Goal: Task Accomplishment & Management: Manage account settings

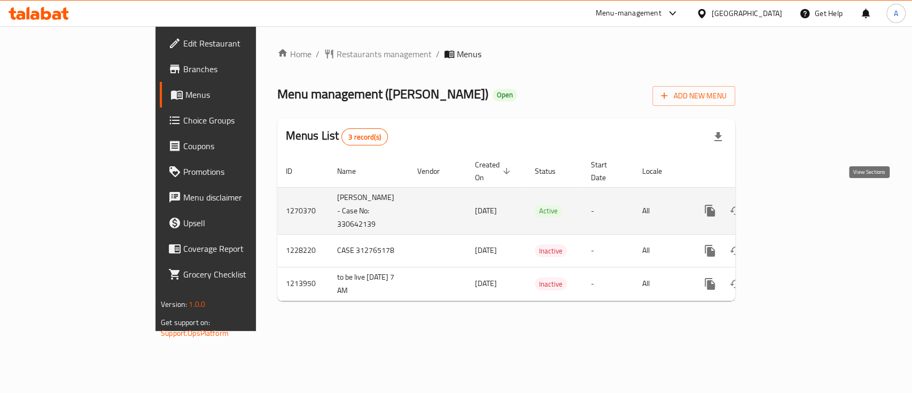
click at [800, 207] on link "enhanced table" at bounding box center [787, 211] width 26 height 26
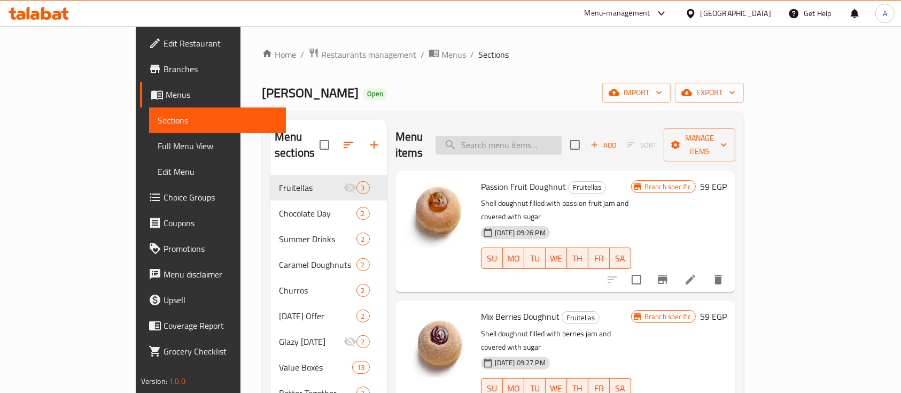
click at [533, 140] on input "search" at bounding box center [498, 145] width 126 height 19
paste input "Original Brew"
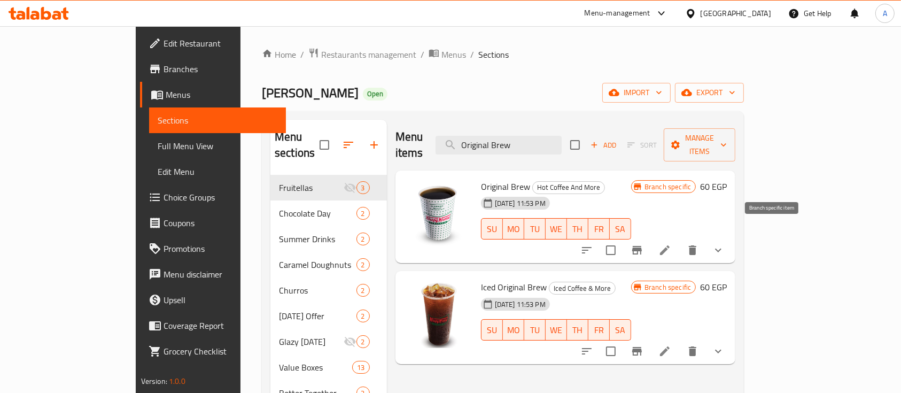
type input "Original Brew"
click at [650, 242] on button "Branch-specific-item" at bounding box center [637, 250] width 26 height 26
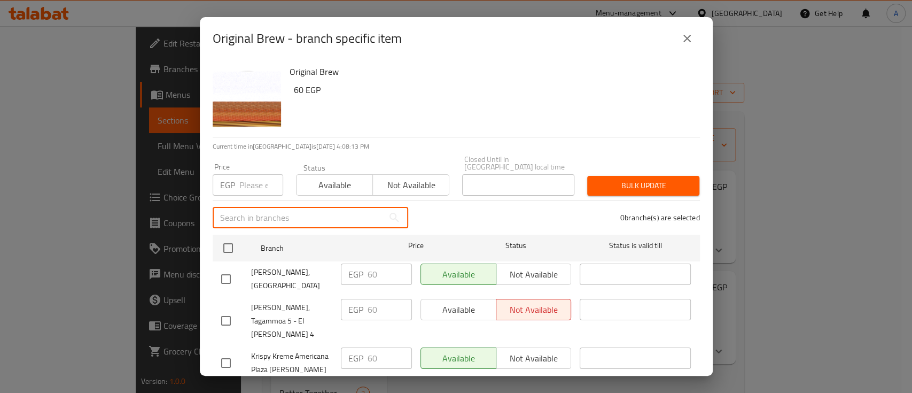
click at [278, 219] on input "text" at bounding box center [298, 217] width 171 height 21
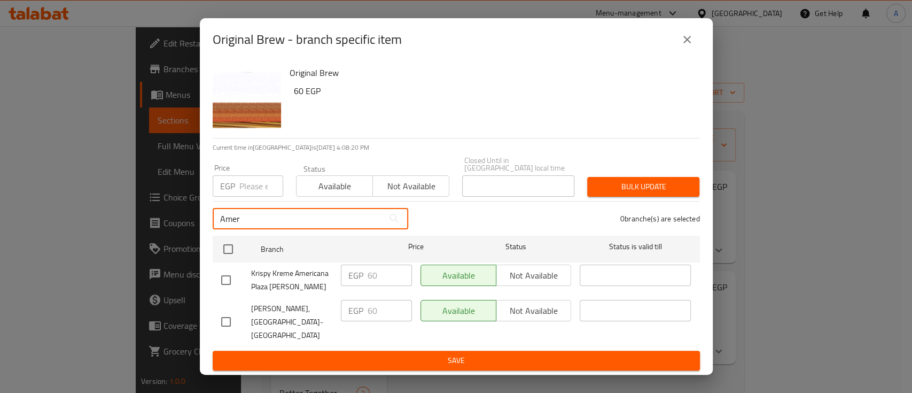
type input "Amer"
click at [682, 52] on button "close" at bounding box center [687, 40] width 26 height 26
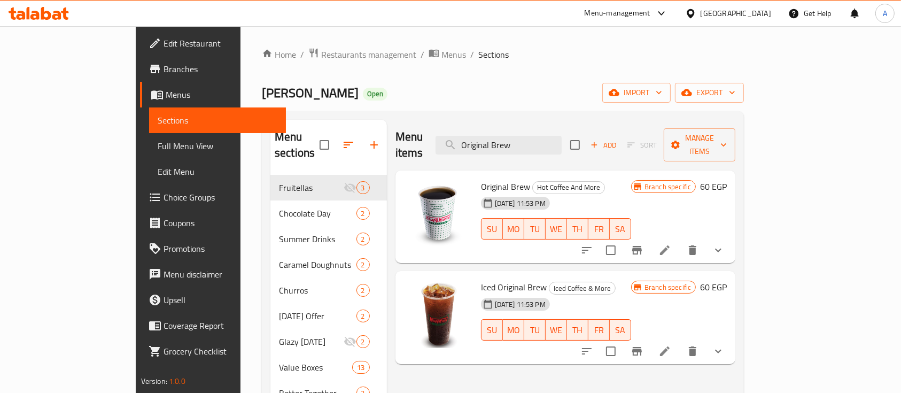
click at [643, 244] on icon "Branch-specific-item" at bounding box center [637, 250] width 13 height 13
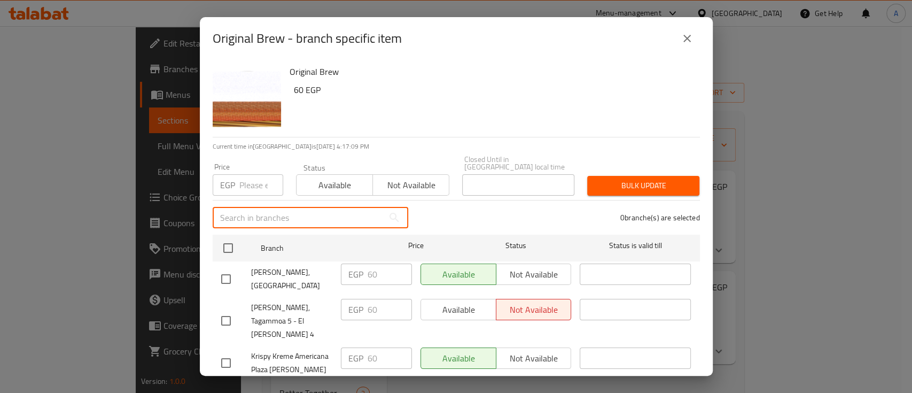
click at [261, 207] on input "text" at bounding box center [298, 217] width 171 height 21
click at [432, 88] on h6 "60 EGP" at bounding box center [493, 89] width 398 height 15
click at [258, 207] on input "text" at bounding box center [298, 217] width 171 height 21
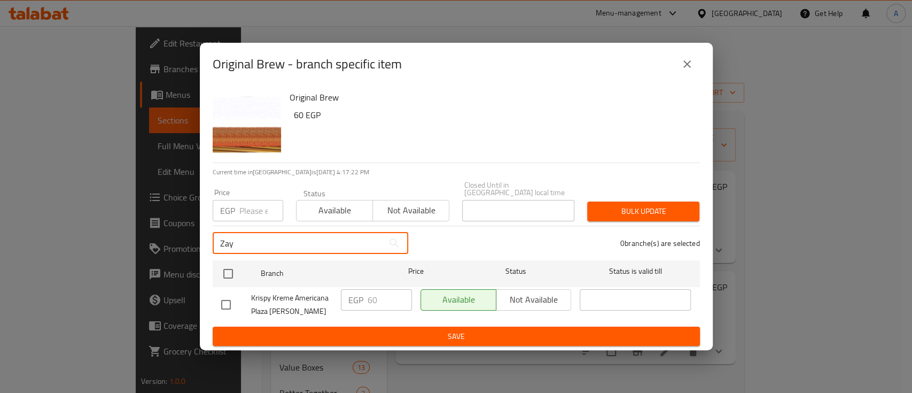
click at [281, 237] on input "Zay" at bounding box center [298, 242] width 171 height 21
type input "Golden"
click at [688, 65] on icon "close" at bounding box center [687, 64] width 13 height 13
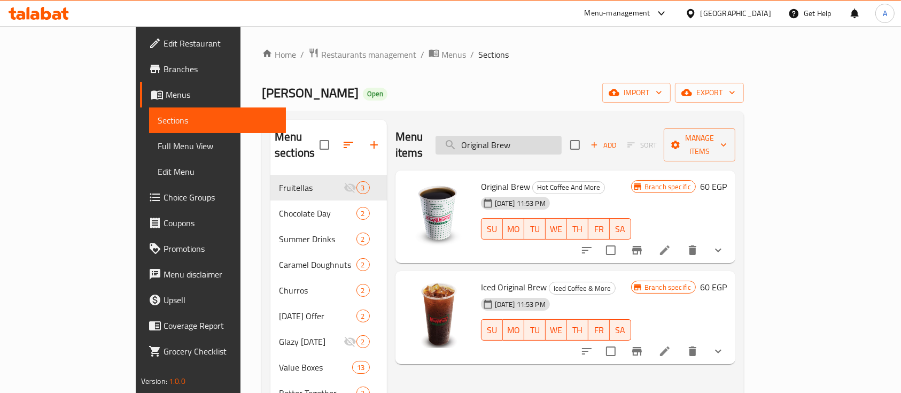
click at [562, 138] on input "Original Brew" at bounding box center [498, 145] width 126 height 19
paste input "Caramel Latte"
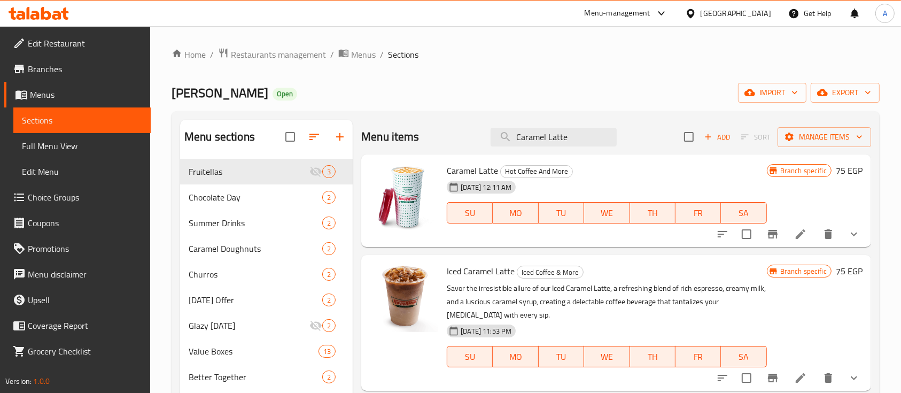
type input "Caramel Latte"
click at [775, 233] on icon "Branch-specific-item" at bounding box center [773, 234] width 10 height 9
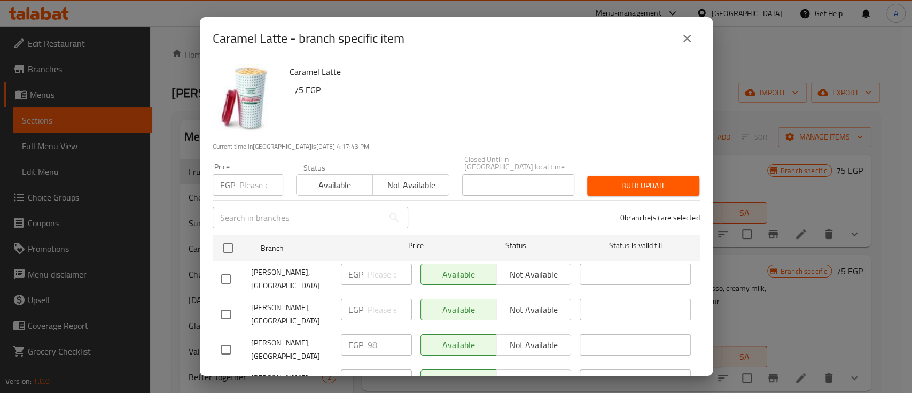
click at [328, 209] on input "text" at bounding box center [298, 217] width 171 height 21
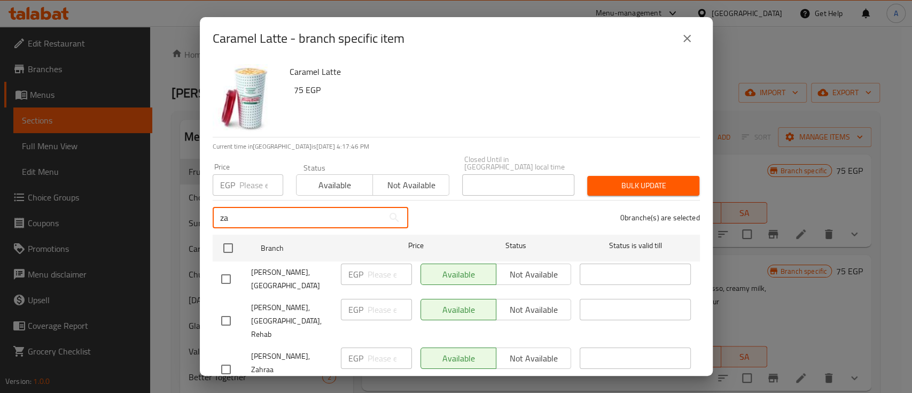
type input "zay"
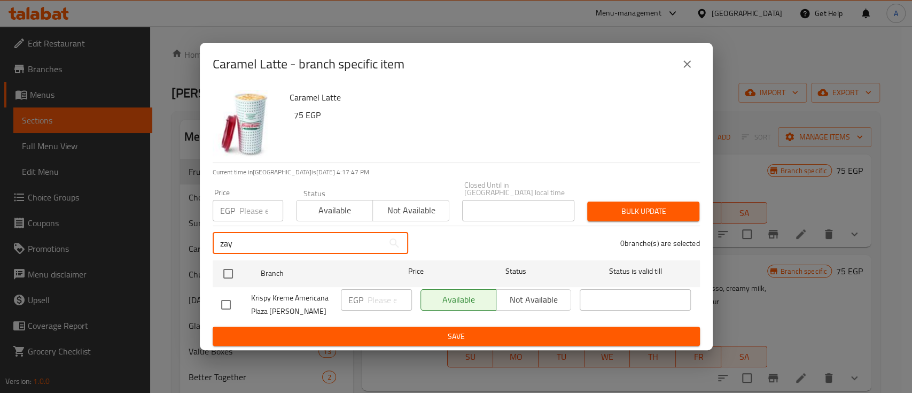
click at [232, 237] on input "zay" at bounding box center [298, 242] width 171 height 21
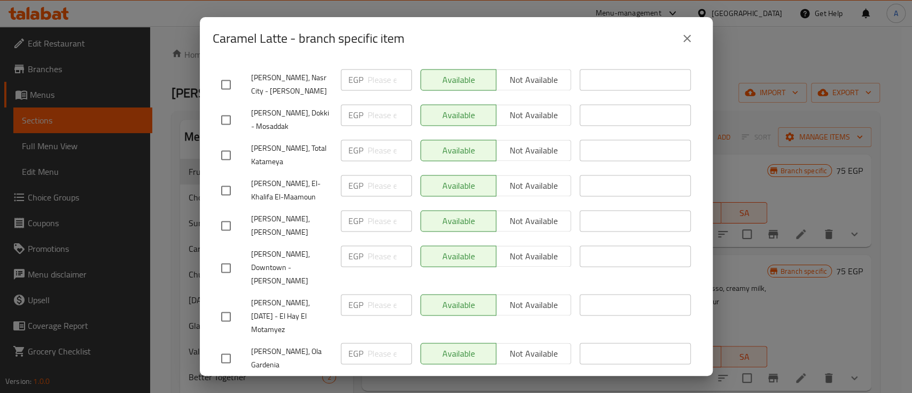
scroll to position [1159, 0]
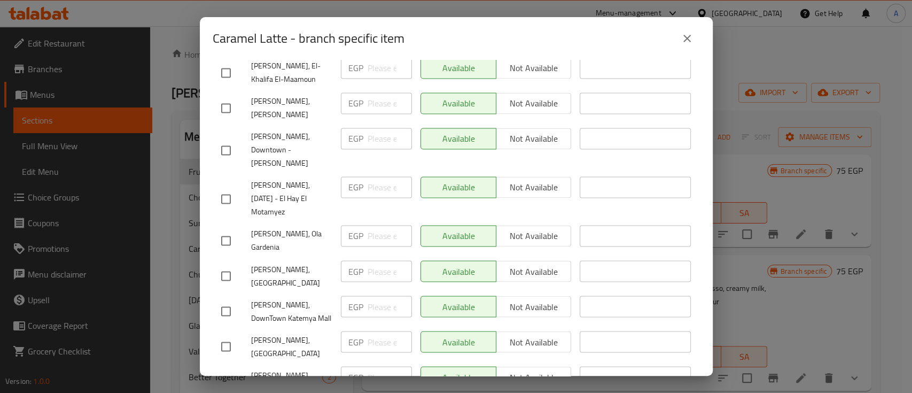
click at [699, 40] on button "close" at bounding box center [687, 39] width 26 height 26
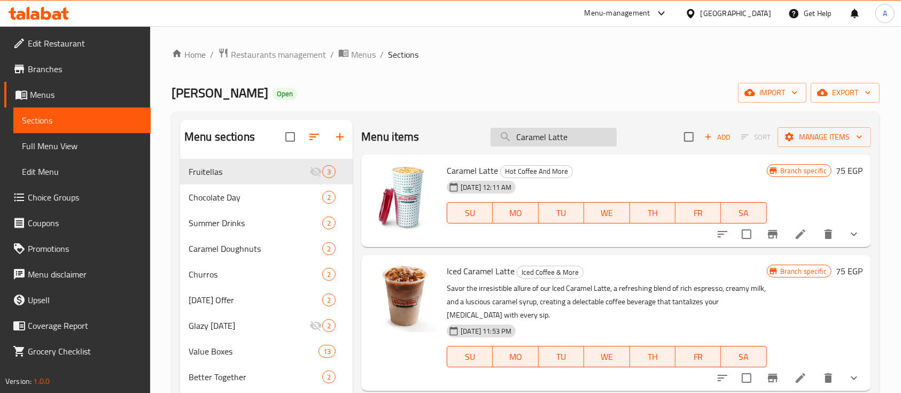
click at [588, 139] on input "Caramel Latte" at bounding box center [554, 137] width 126 height 19
paste input "Iced Original Brew"
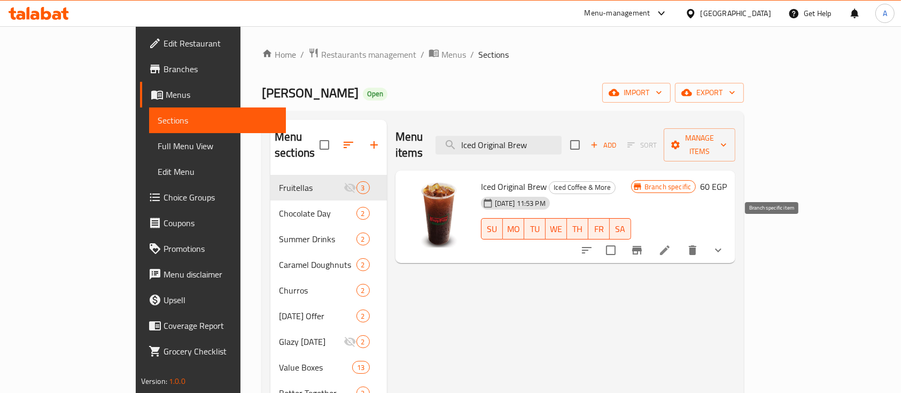
type input "Iced Original Brew"
click at [643, 244] on icon "Branch-specific-item" at bounding box center [637, 250] width 13 height 13
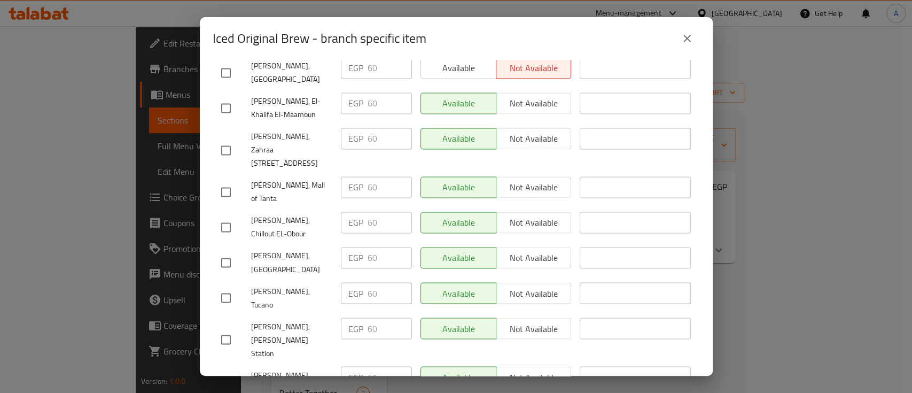
click at [687, 43] on icon "close" at bounding box center [687, 38] width 13 height 13
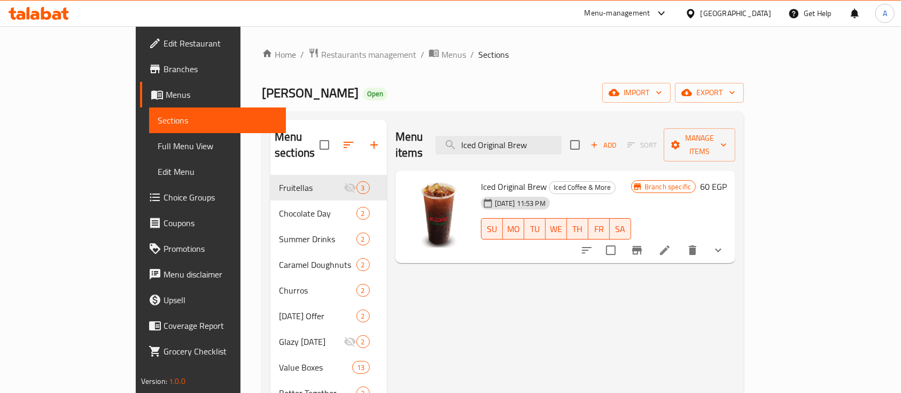
click at [164, 63] on span "Branches" at bounding box center [221, 69] width 114 height 13
